Goal: Navigation & Orientation: Find specific page/section

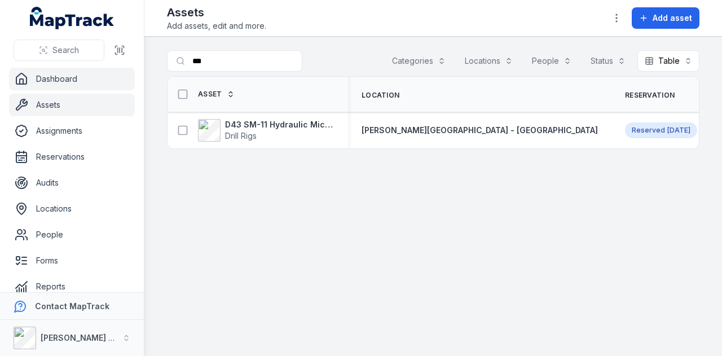
click at [64, 85] on link "Dashboard" at bounding box center [72, 79] width 126 height 23
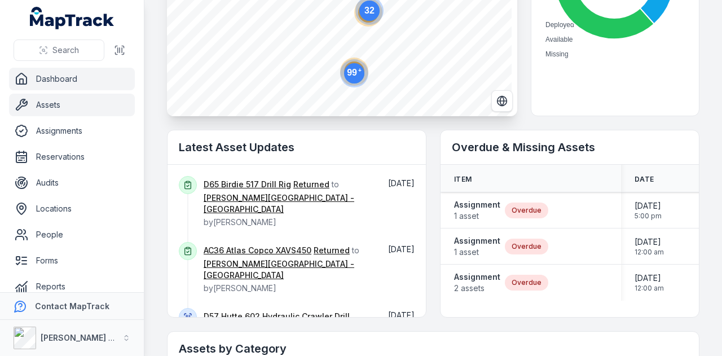
click at [82, 100] on link "Assets" at bounding box center [72, 105] width 126 height 23
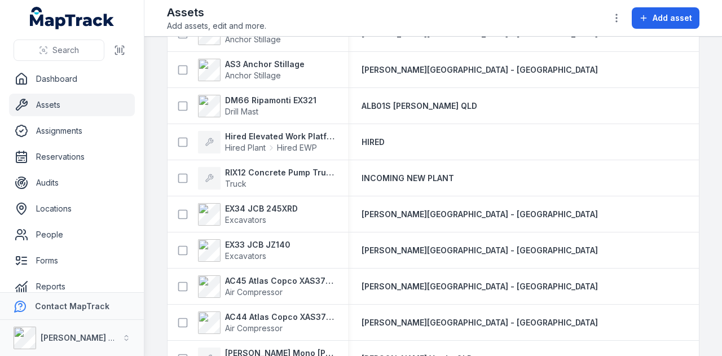
scroll to position [113, 0]
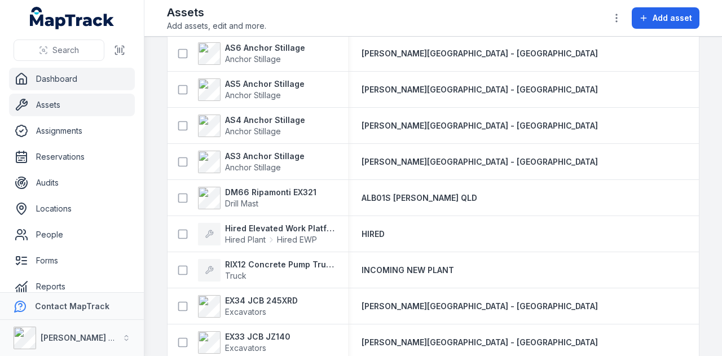
click at [79, 77] on link "Dashboard" at bounding box center [72, 79] width 126 height 23
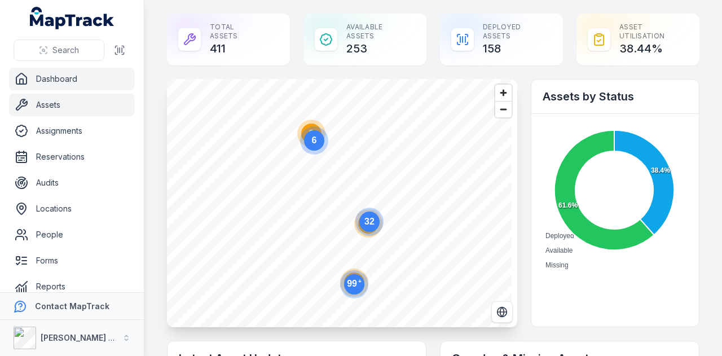
click at [95, 107] on link "Assets" at bounding box center [72, 105] width 126 height 23
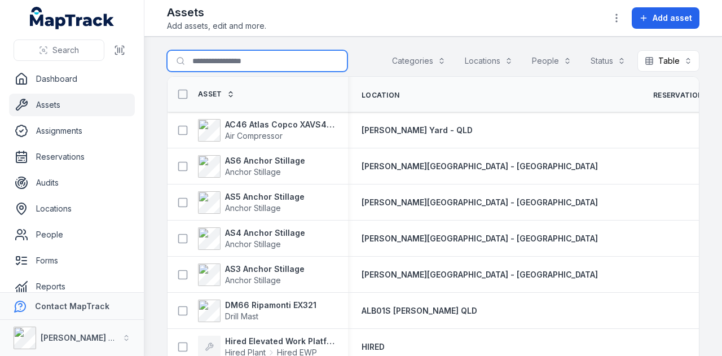
click at [237, 56] on input "Search for assets" at bounding box center [257, 60] width 180 height 21
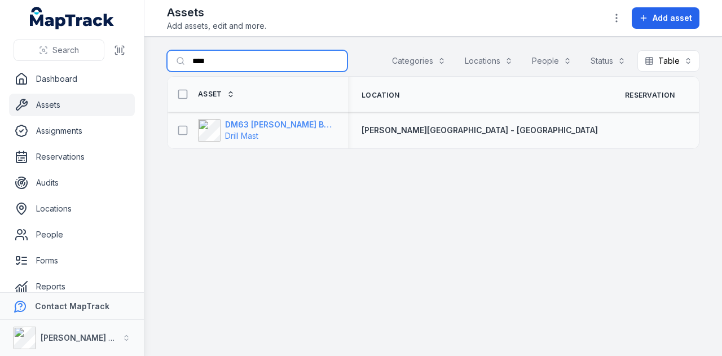
type input "****"
click at [253, 125] on strong "DM63 Rix Build Mast" at bounding box center [279, 124] width 109 height 11
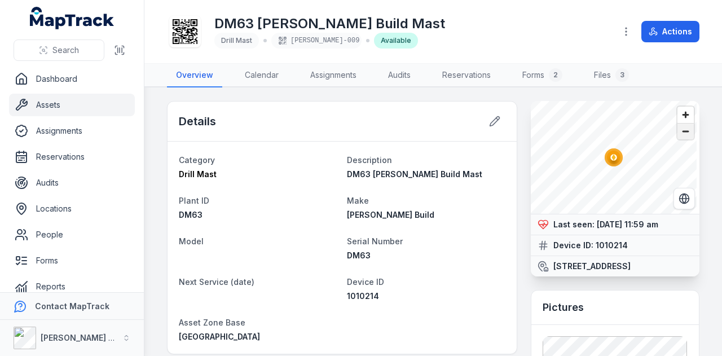
click at [677, 132] on span "Zoom out" at bounding box center [685, 131] width 16 height 16
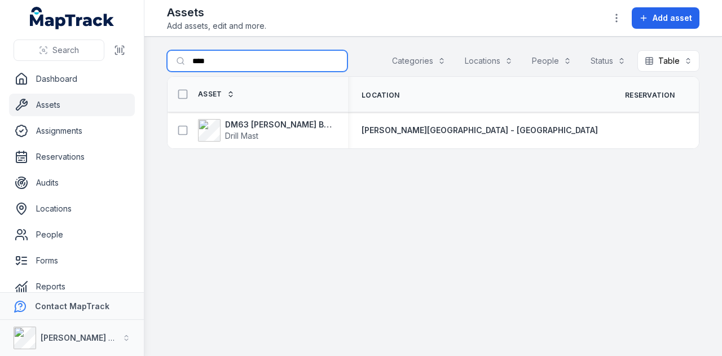
click at [248, 50] on input "****" at bounding box center [257, 60] width 180 height 21
type input "*"
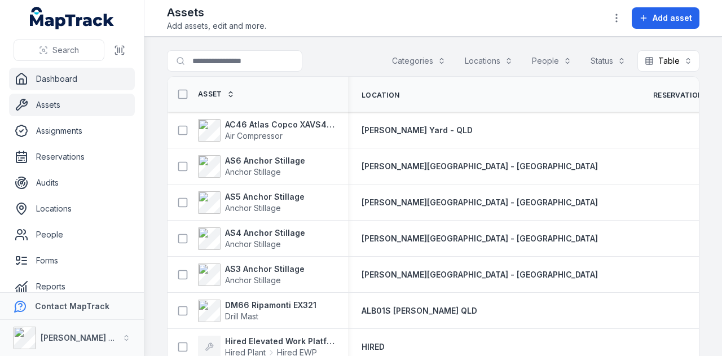
click at [99, 79] on link "Dashboard" at bounding box center [72, 79] width 126 height 23
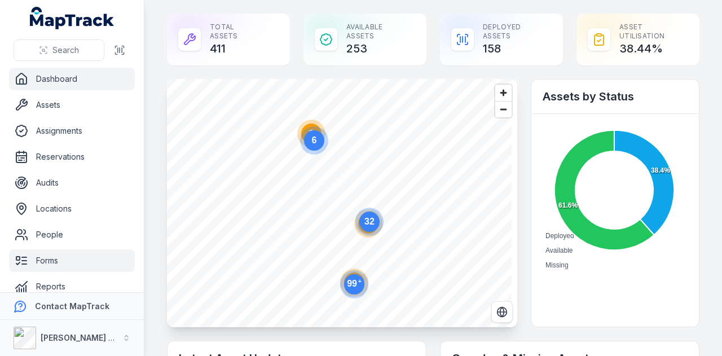
scroll to position [64, 0]
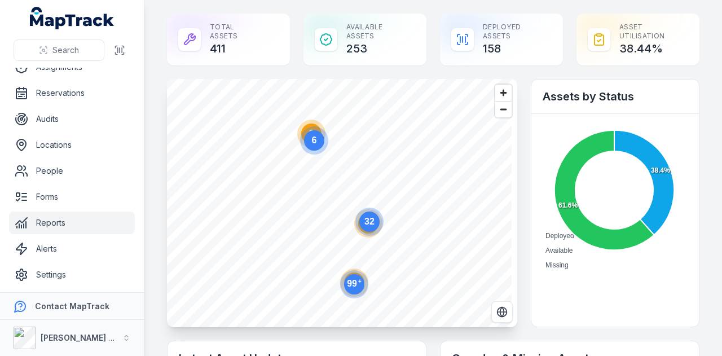
click at [77, 213] on link "Reports" at bounding box center [72, 222] width 126 height 23
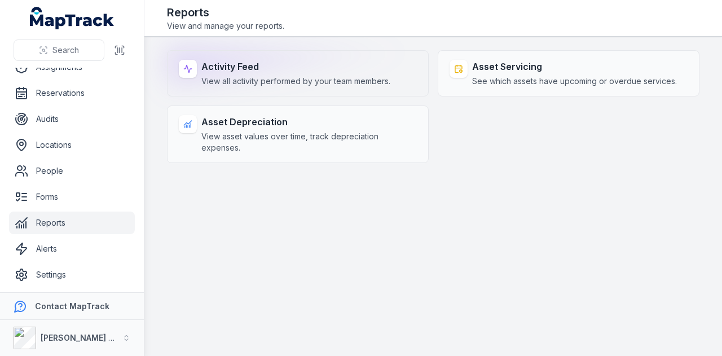
click at [383, 77] on span "View all activity performed by your team members." at bounding box center [295, 81] width 189 height 11
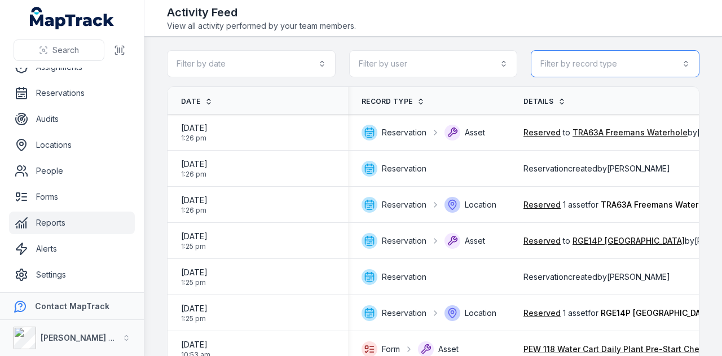
click at [571, 74] on button "Filter by record type" at bounding box center [615, 63] width 169 height 27
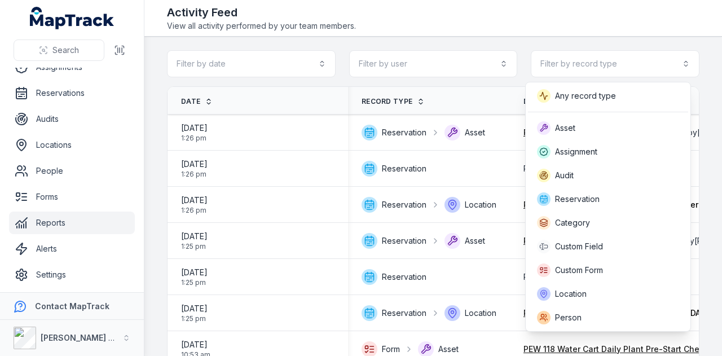
click at [607, 20] on div "Toggle Navigation Activity Feed View all activity performed by your team member…" at bounding box center [432, 178] width 577 height 356
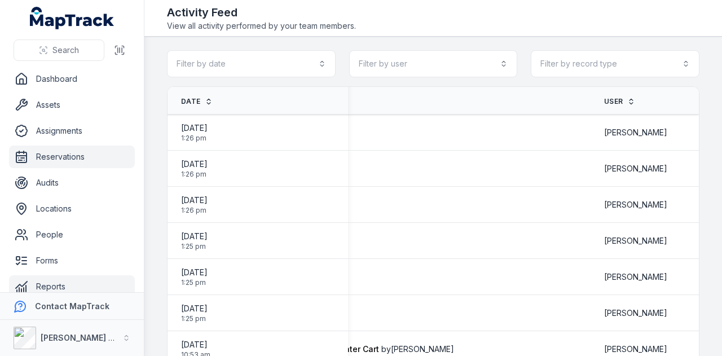
click at [97, 156] on link "Reservations" at bounding box center [72, 156] width 126 height 23
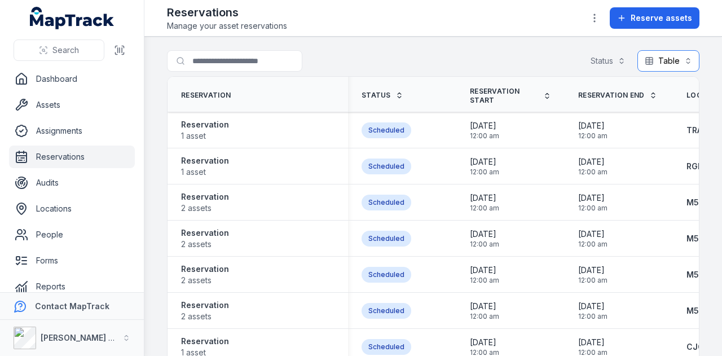
click at [664, 52] on button "Table *****" at bounding box center [668, 60] width 62 height 21
click at [660, 111] on span "Calendar" at bounding box center [659, 109] width 34 height 11
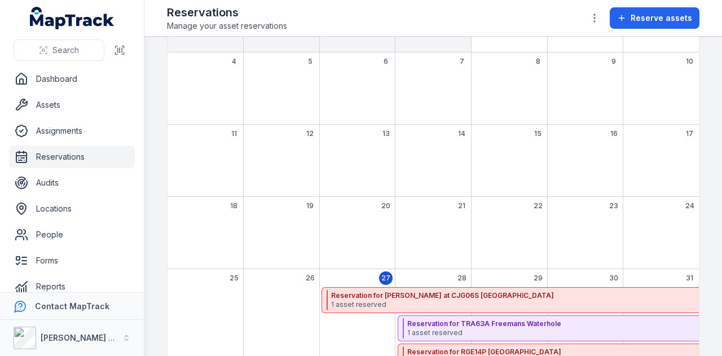
scroll to position [171, 0]
